Goal: Transaction & Acquisition: Purchase product/service

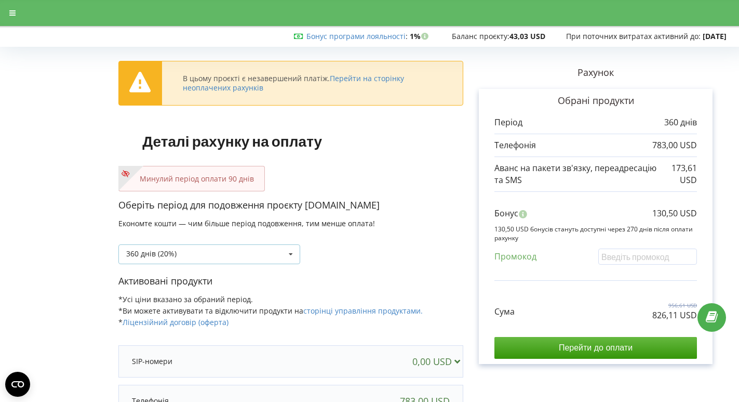
click at [265, 254] on div "360 днів (20%) Поповнити баланс без подовження" at bounding box center [209, 254] width 182 height 20
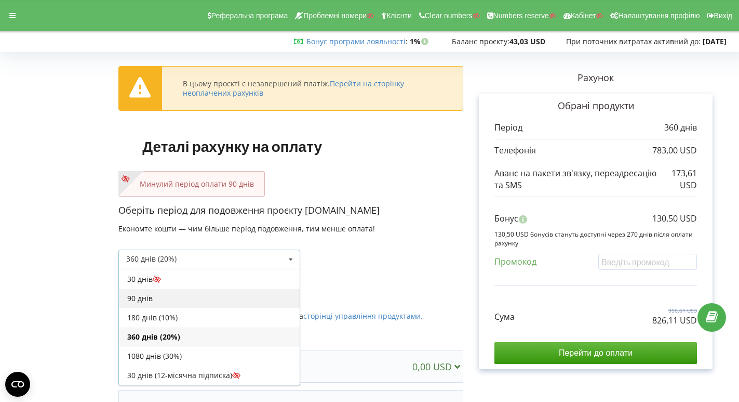
click at [209, 299] on div "90 днів" at bounding box center [209, 297] width 181 height 19
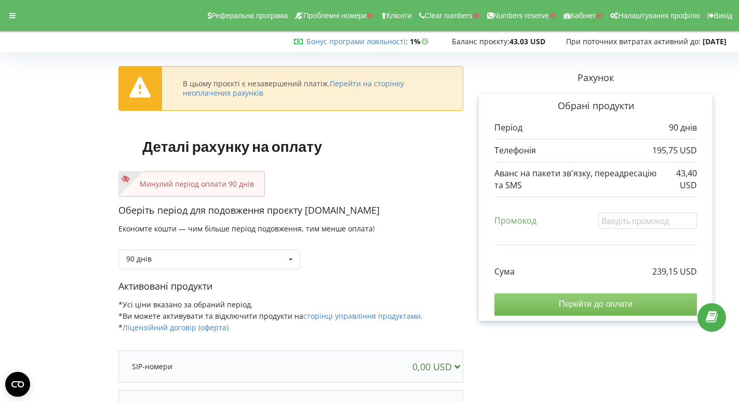
click at [528, 307] on input "Перейти до оплати" at bounding box center [596, 304] width 203 height 22
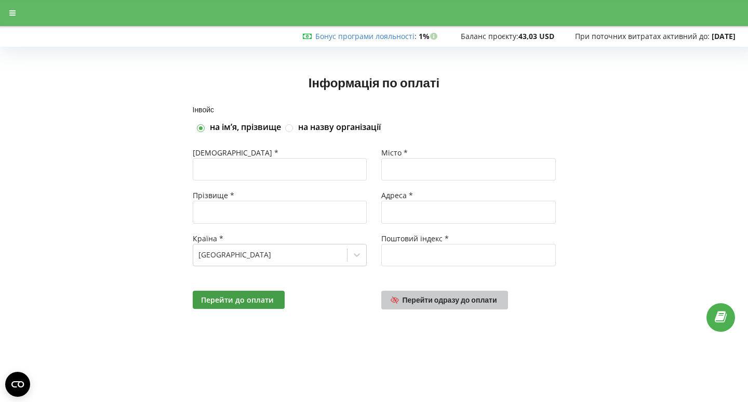
click at [441, 296] on span "Перейти одразу до оплати" at bounding box center [450, 299] width 95 height 9
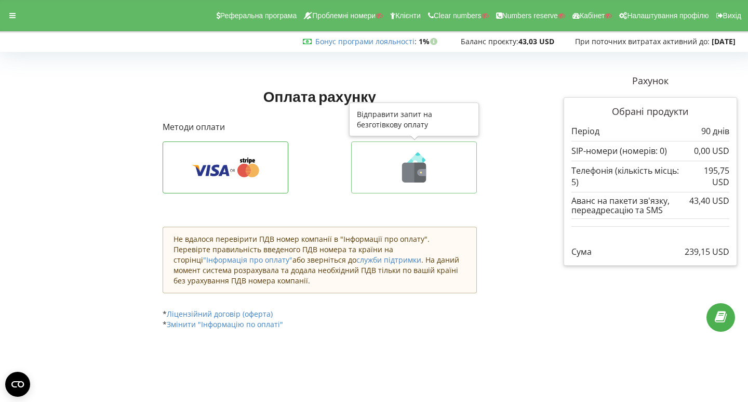
click at [409, 178] on icon at bounding box center [414, 173] width 24 height 20
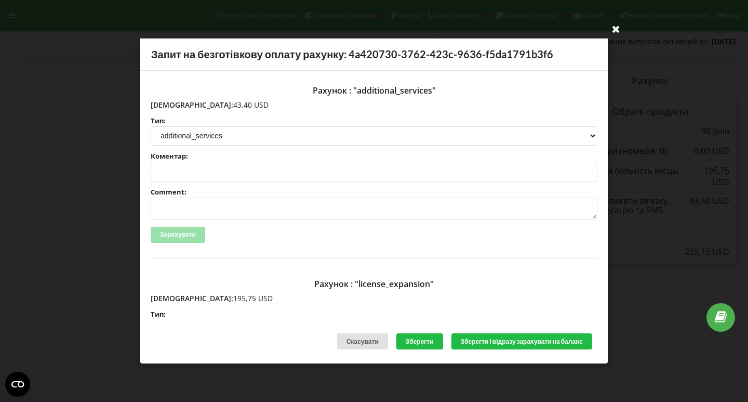
click at [614, 30] on icon at bounding box center [616, 28] width 17 height 17
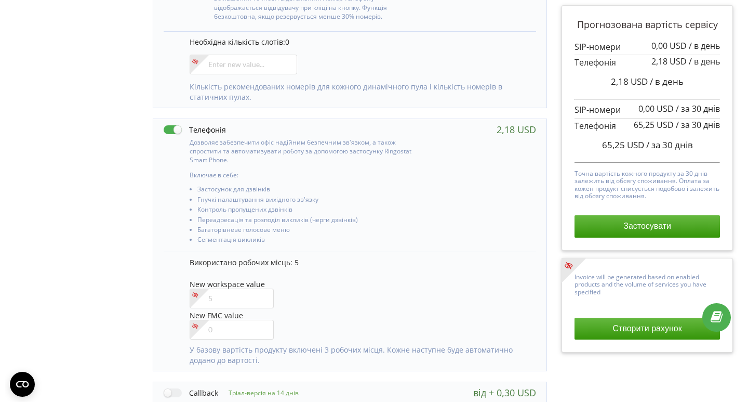
scroll to position [610, 0]
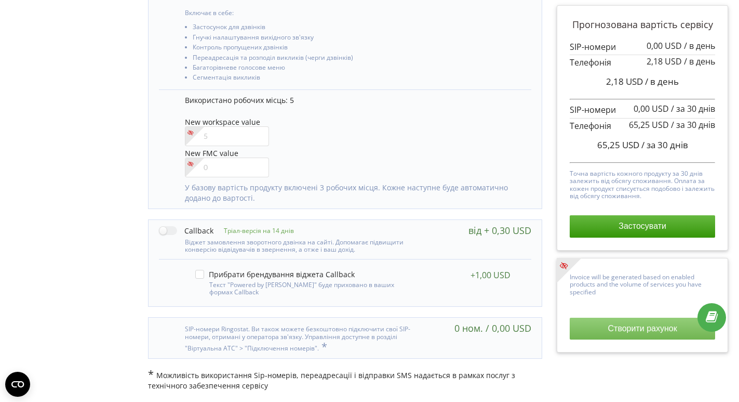
click at [606, 337] on button "Створити рахунок" at bounding box center [642, 328] width 145 height 22
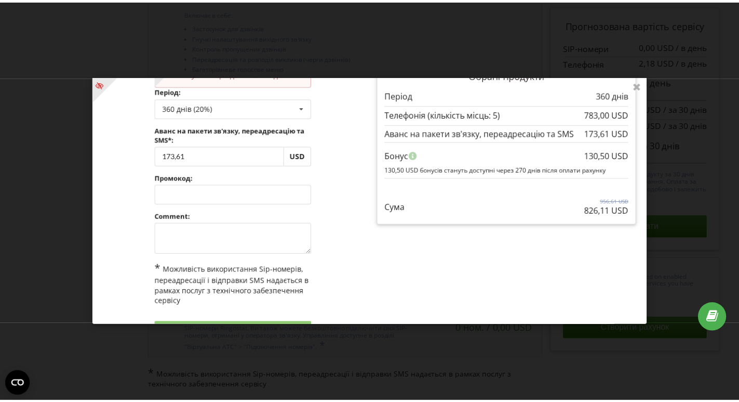
scroll to position [0, 0]
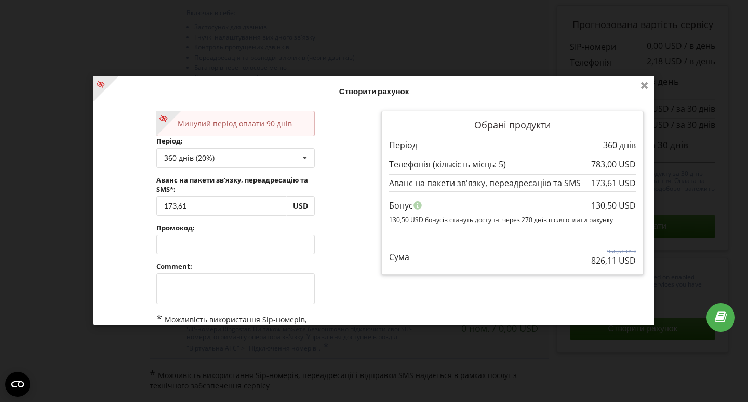
click at [640, 83] on icon at bounding box center [644, 84] width 17 height 17
